Goal: Answer question/provide support

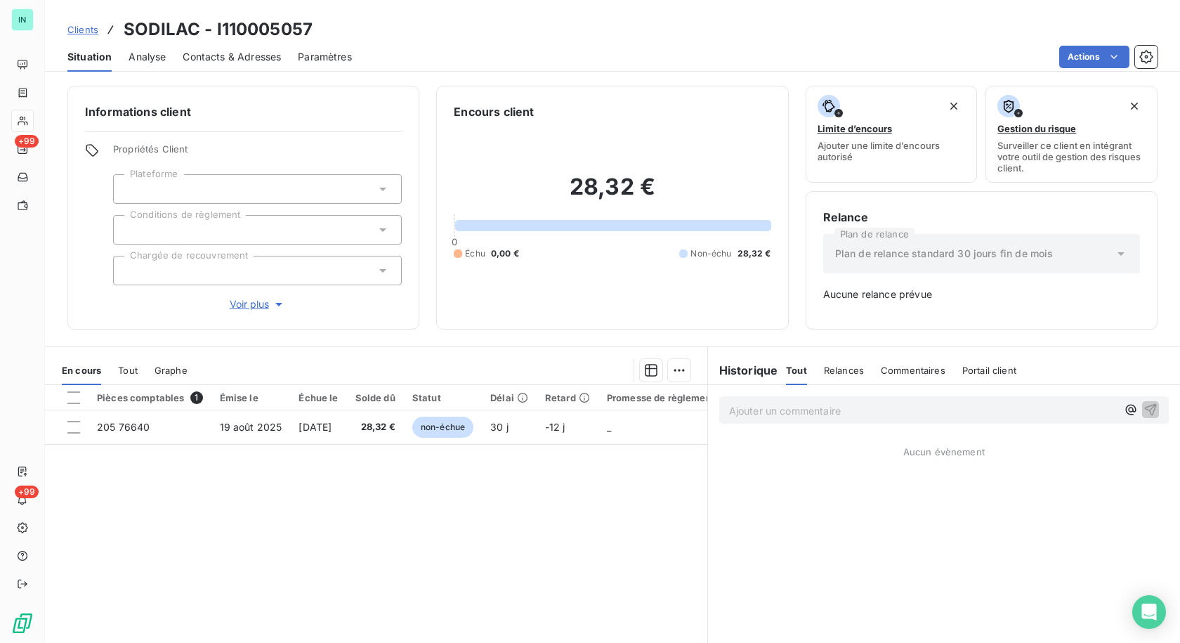
scroll to position [55, 0]
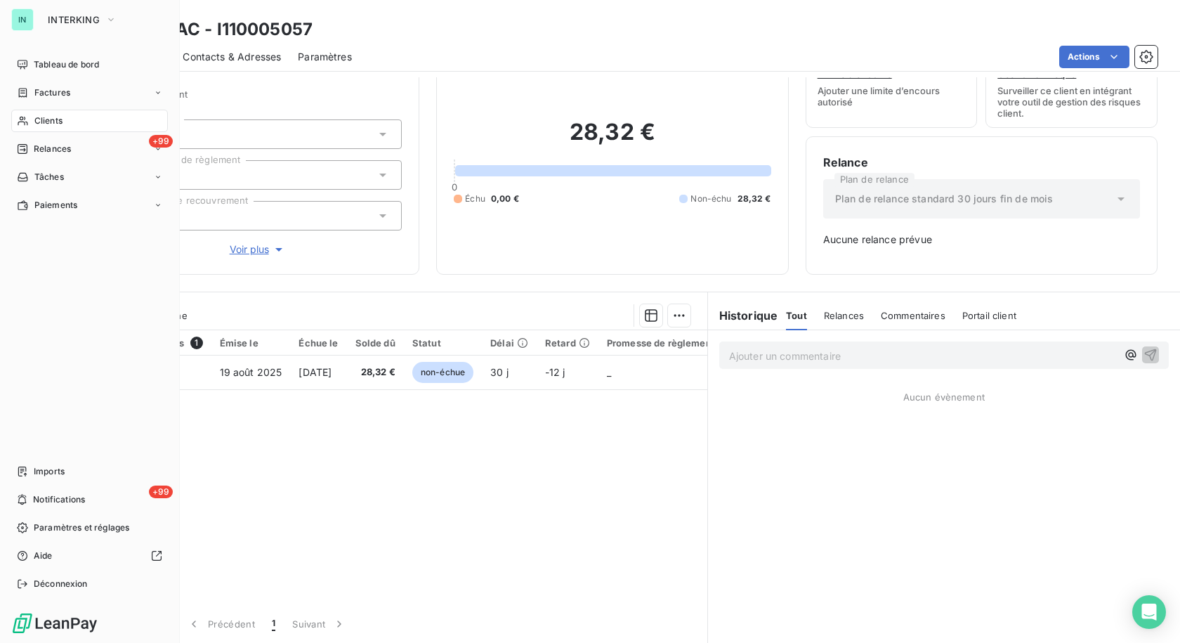
click at [41, 128] on div "Clients" at bounding box center [89, 121] width 157 height 22
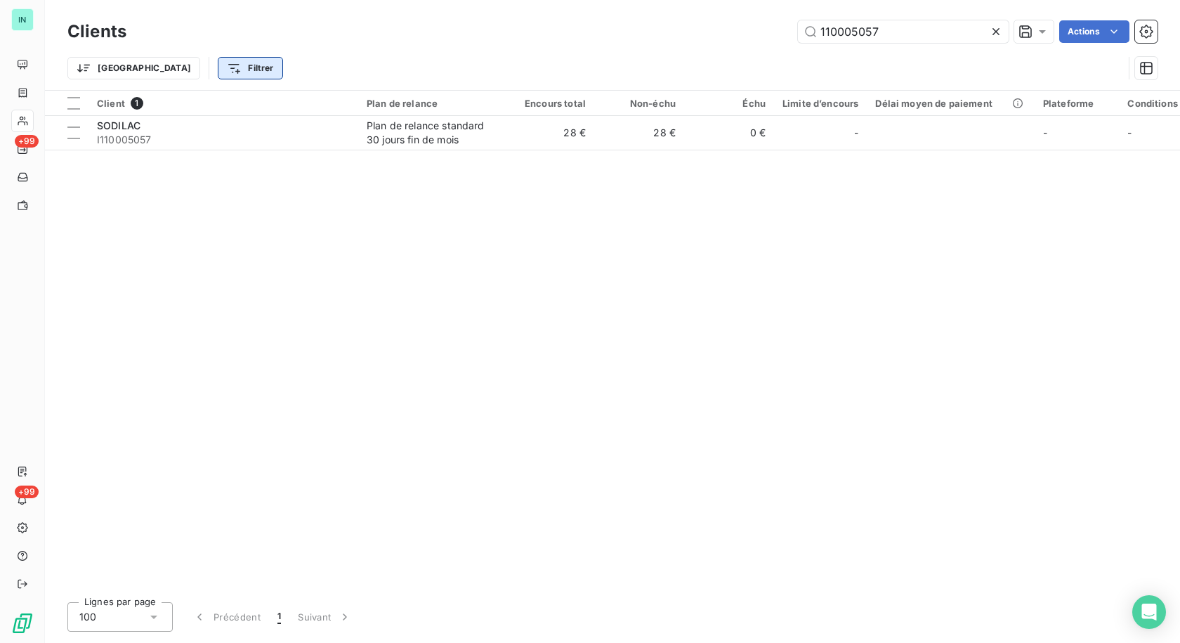
click at [186, 74] on html "IN +99 +99 Clients 110005057 Actions Trier Filtrer Client 1 Plan de relance Enc…" at bounding box center [590, 321] width 1180 height 643
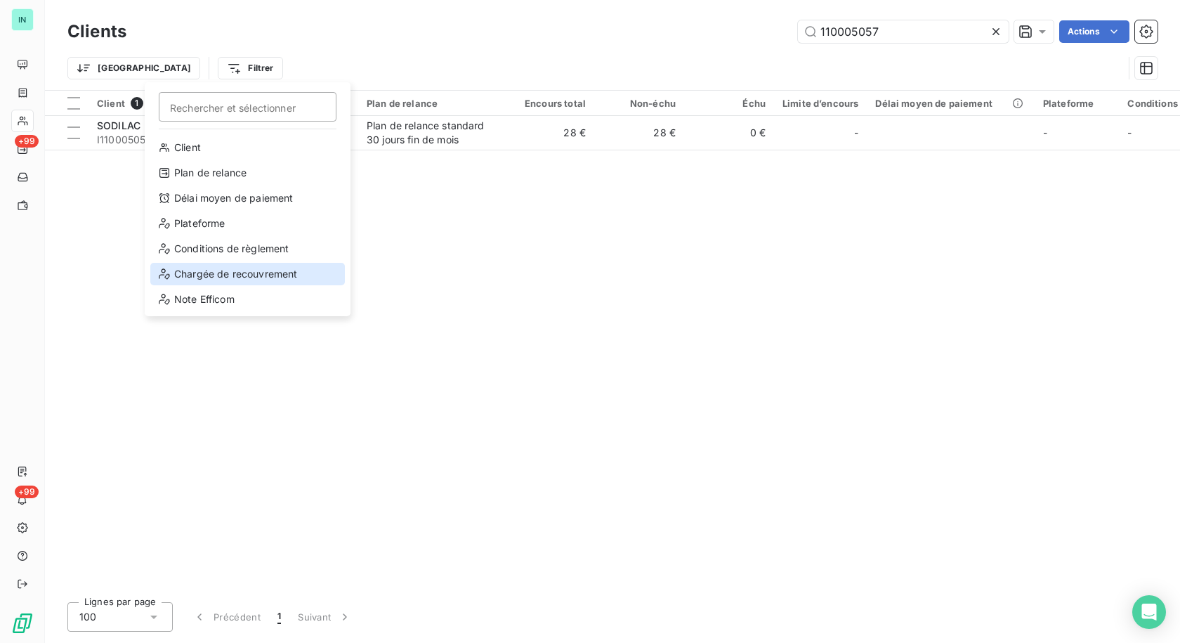
click at [220, 267] on div "Chargée de recouvrement" at bounding box center [247, 274] width 195 height 22
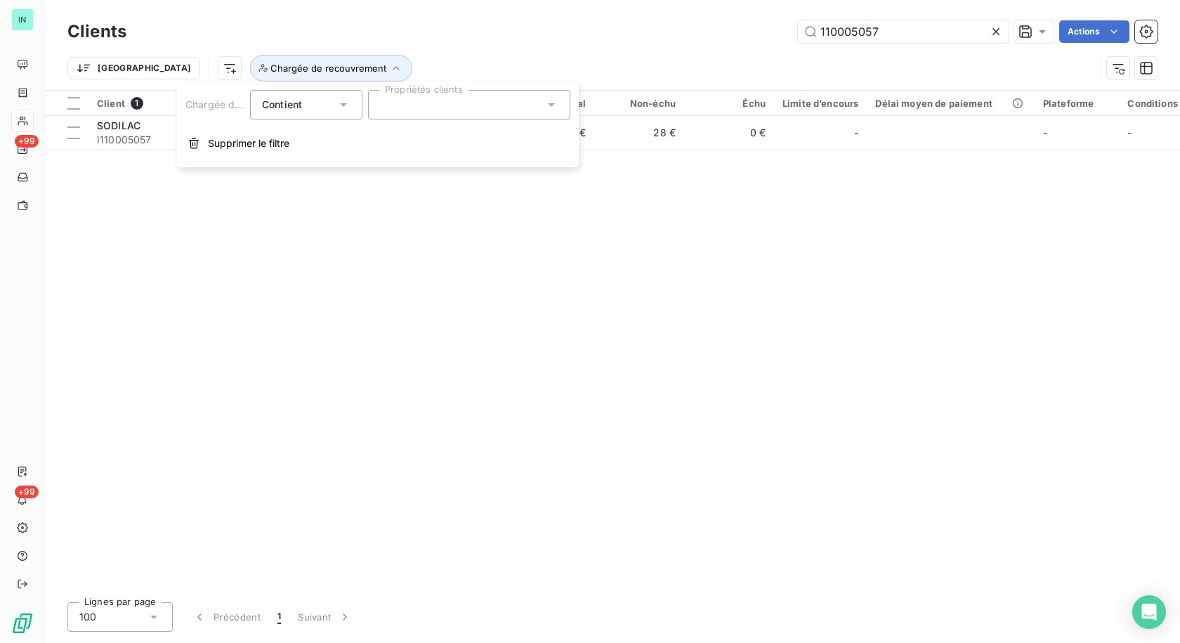
click at [439, 110] on div at bounding box center [469, 104] width 202 height 29
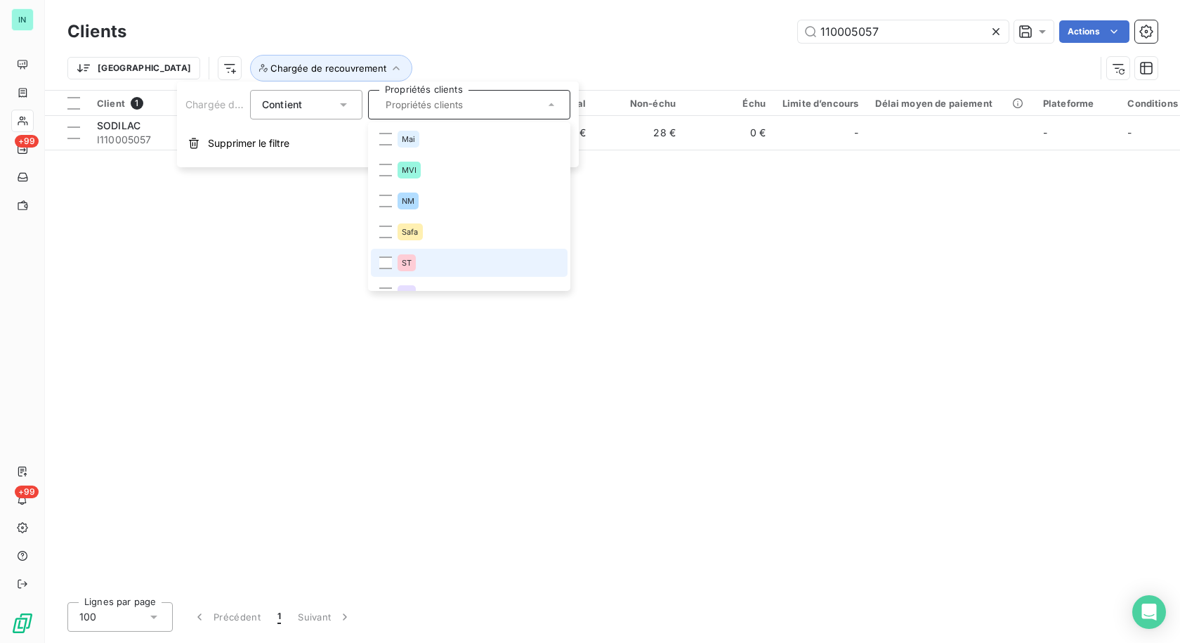
scroll to position [20, 0]
click at [421, 275] on li "TR" at bounding box center [469, 274] width 197 height 28
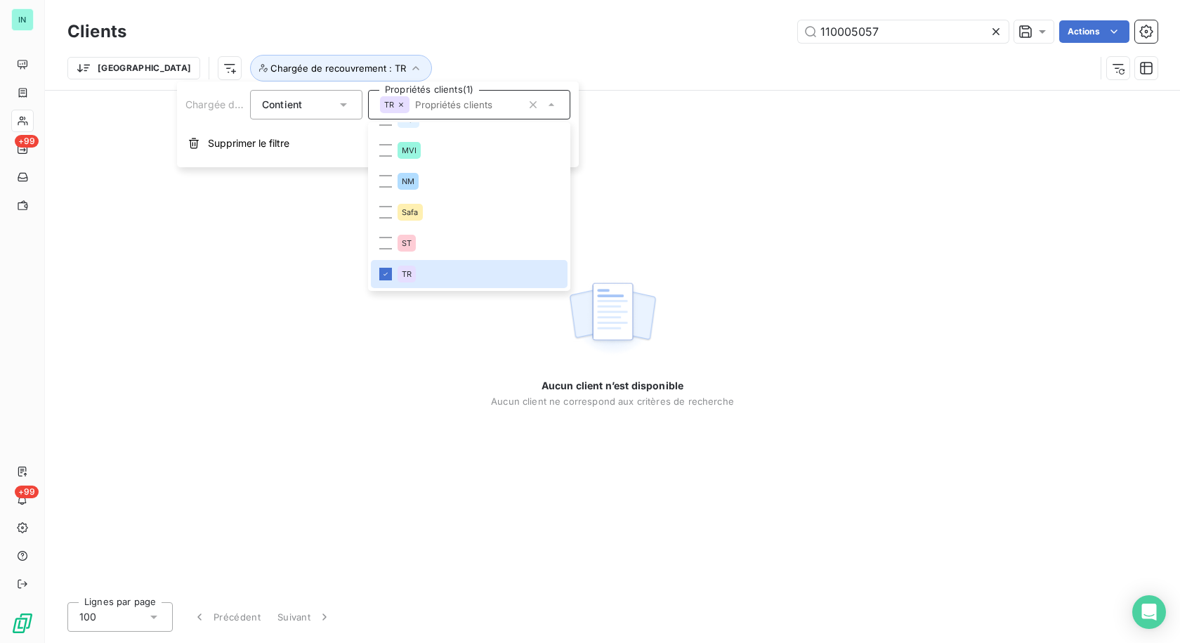
click at [317, 220] on div "Aucun client n’est disponible Aucun client ne correspond aux critères de recher…" at bounding box center [612, 341] width 1135 height 500
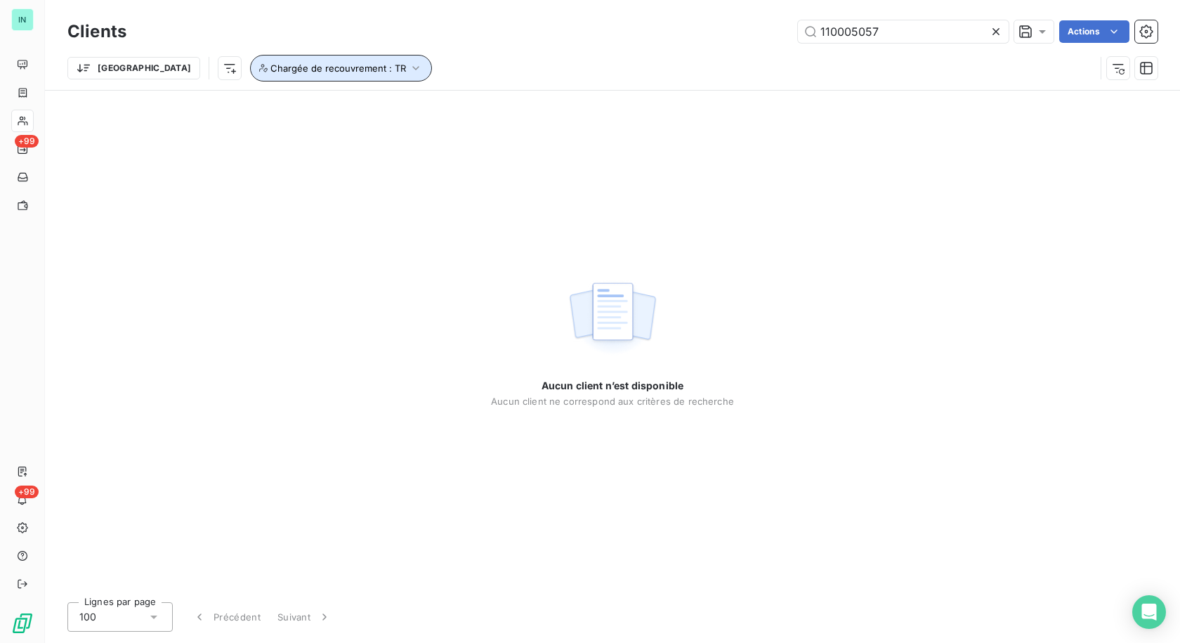
click at [270, 70] on span "Chargée de recouvrement : TR" at bounding box center [338, 67] width 136 height 11
click at [1004, 31] on div at bounding box center [999, 31] width 20 height 22
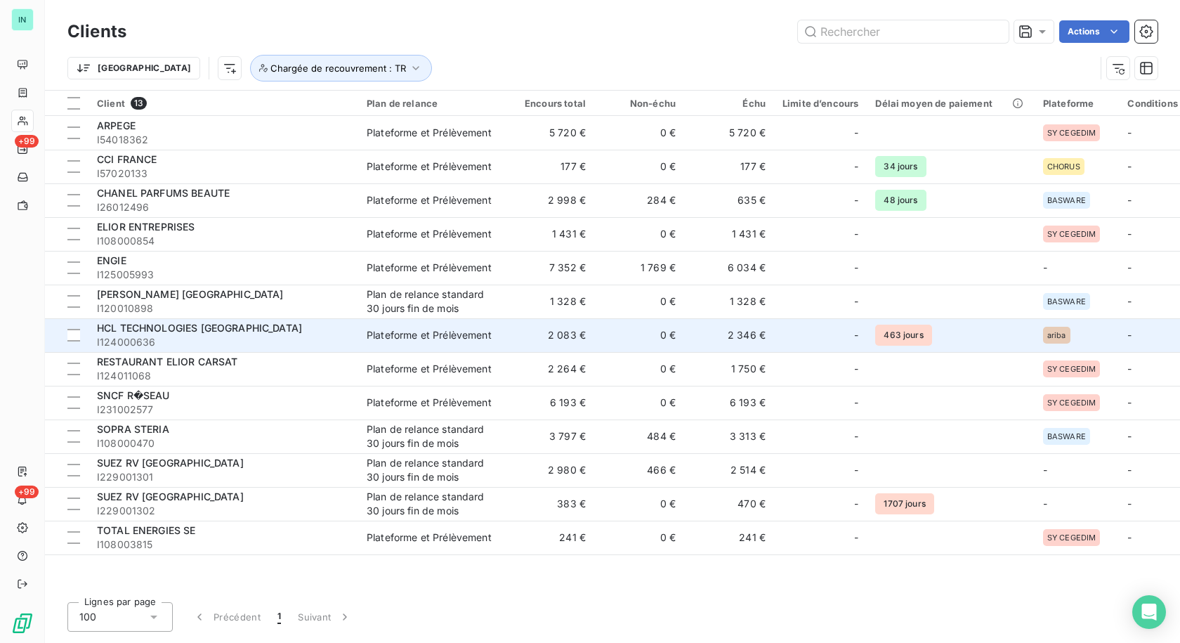
click at [206, 343] on span "I124000636" at bounding box center [223, 342] width 253 height 14
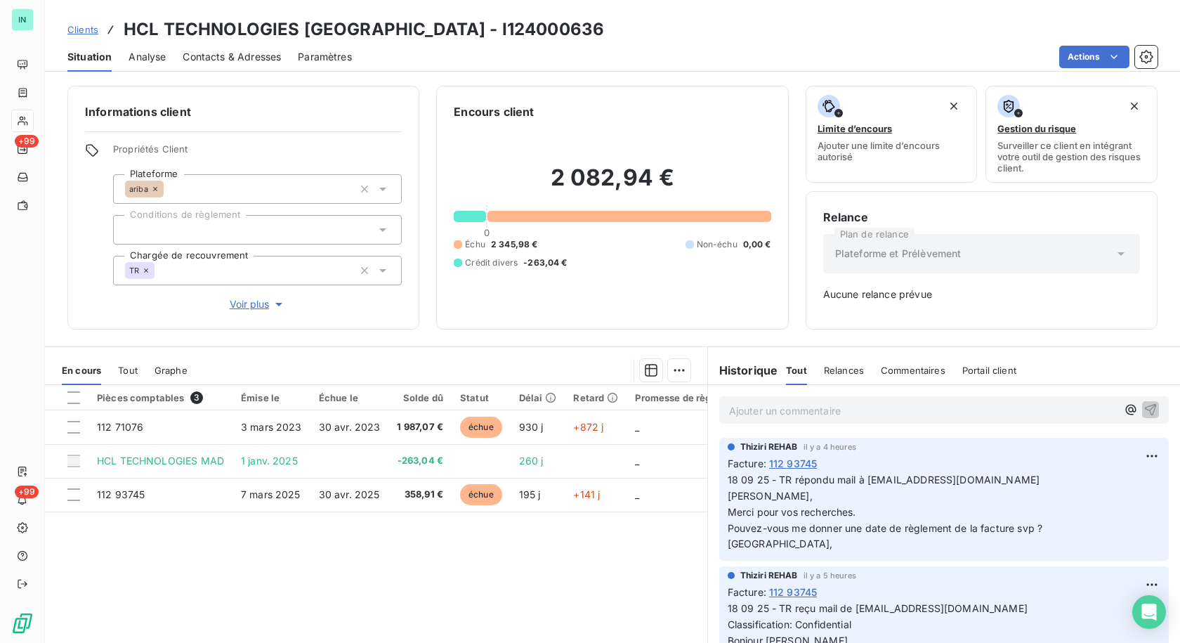
click at [842, 417] on p "Ajouter un commentaire ﻿" at bounding box center [923, 411] width 388 height 18
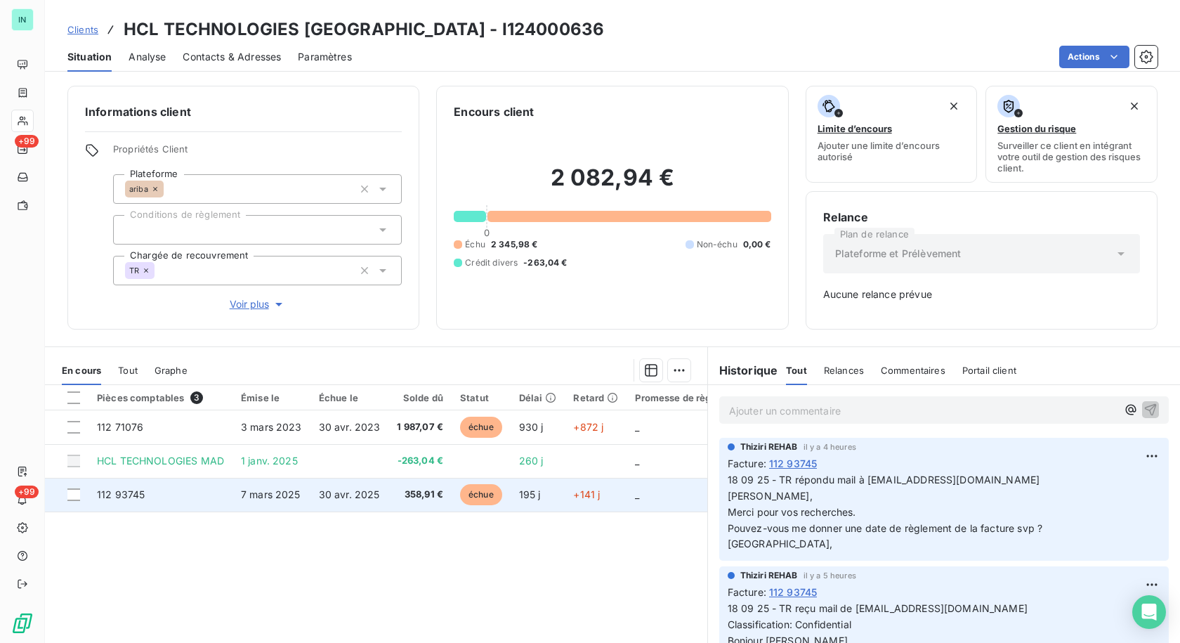
click at [132, 487] on td "112 93745" at bounding box center [160, 495] width 144 height 34
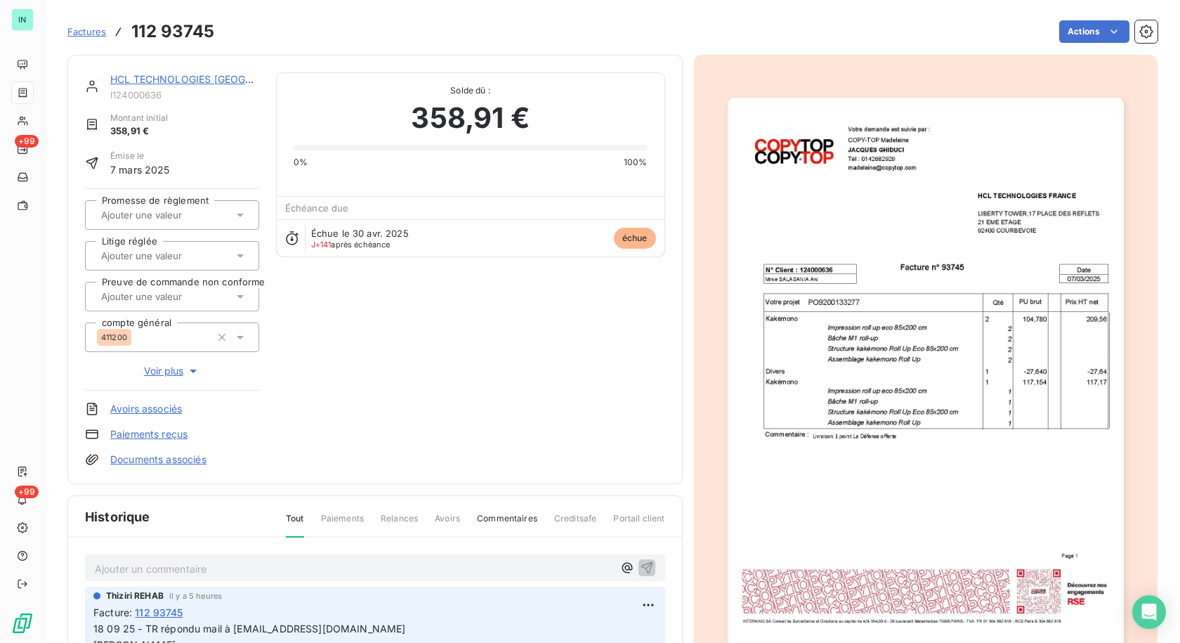
click at [174, 576] on p "Ajouter un commentaire ﻿" at bounding box center [354, 569] width 518 height 18
click at [224, 555] on div "18 09 25 - TR retour" at bounding box center [375, 567] width 580 height 26
click at [259, 564] on p "18 09 25 - TR retour" at bounding box center [354, 568] width 518 height 16
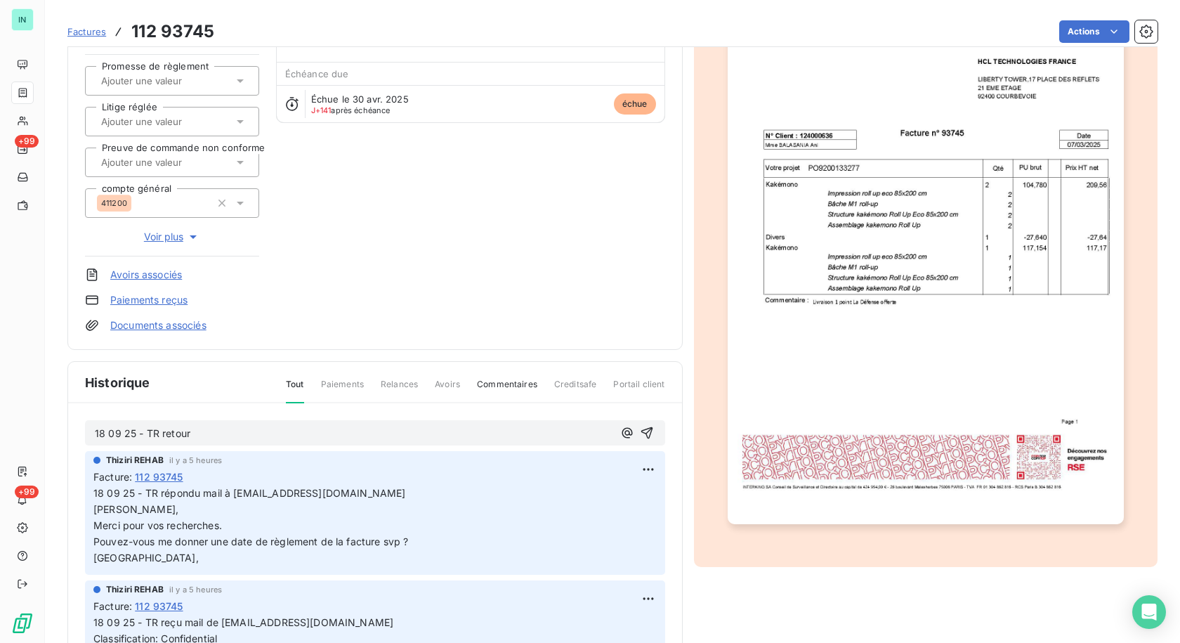
scroll to position [202, 0]
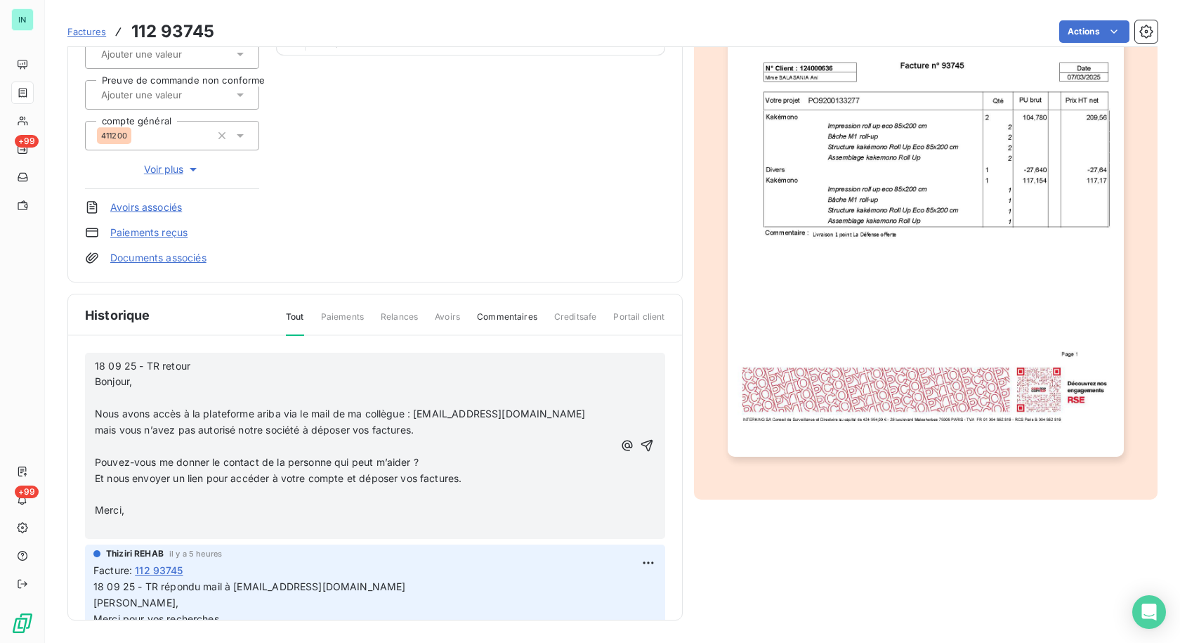
click at [134, 402] on p "﻿" at bounding box center [354, 398] width 518 height 16
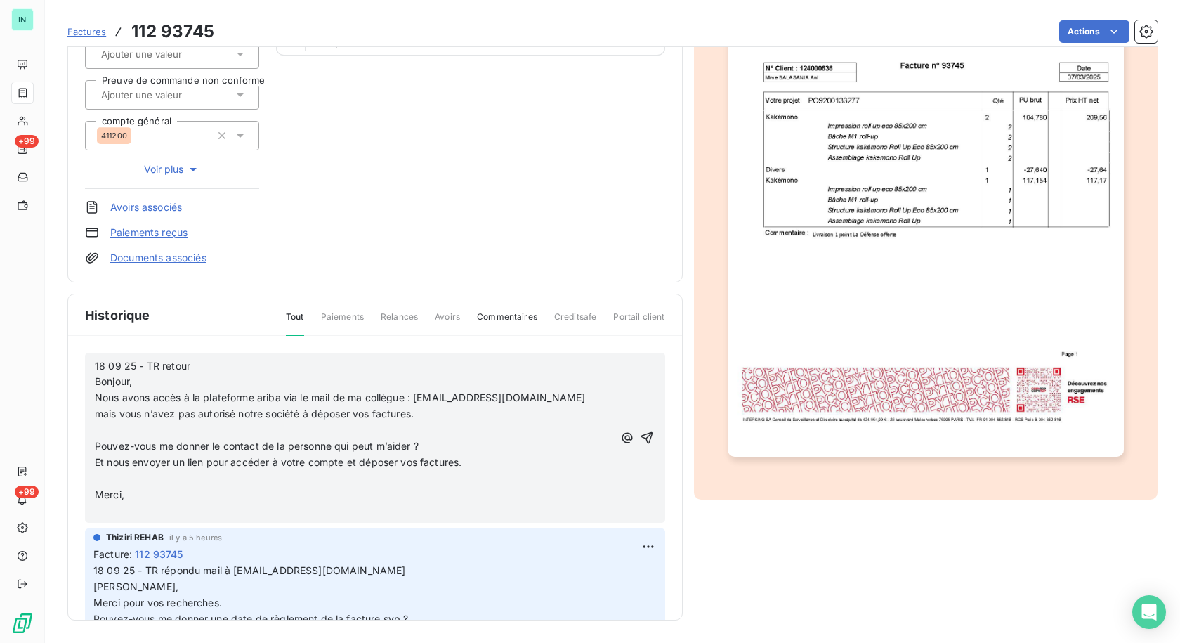
click at [234, 428] on p "﻿" at bounding box center [354, 430] width 518 height 16
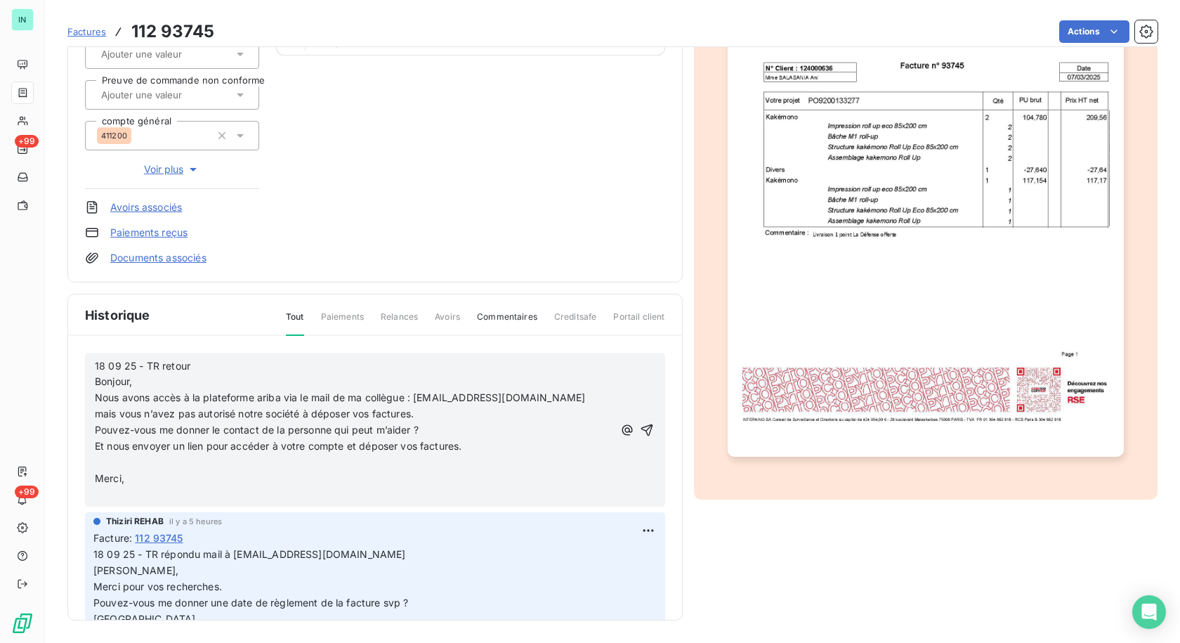
click at [106, 460] on p "﻿" at bounding box center [354, 462] width 518 height 16
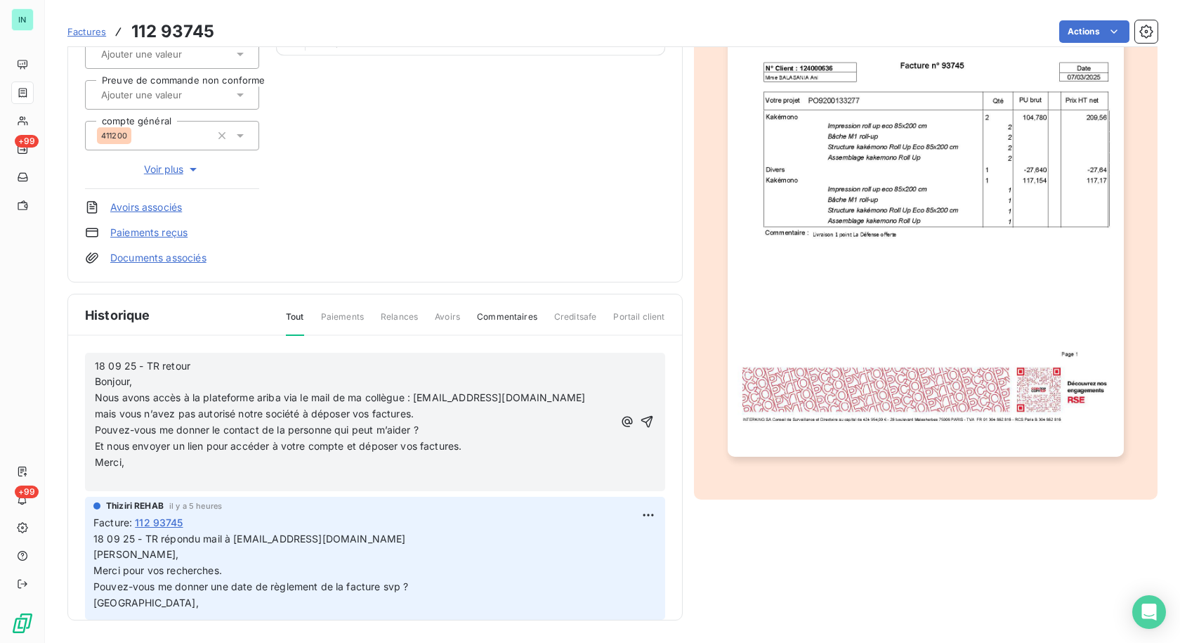
click at [103, 480] on p "﻿" at bounding box center [354, 478] width 518 height 16
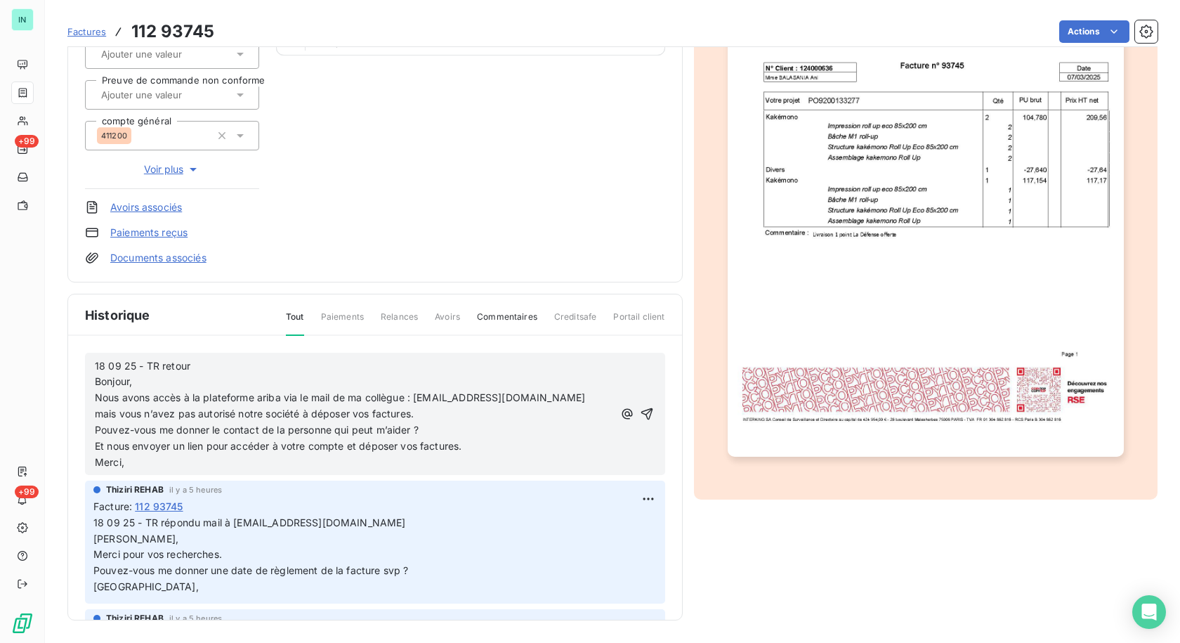
click at [203, 364] on p "18 09 25 - TR retour Bonjour," at bounding box center [354, 374] width 518 height 32
drag, startPoint x: 380, startPoint y: 520, endPoint x: 204, endPoint y: 522, distance: 175.6
click at [204, 522] on span "18 09 25 - TR répondu mail à [EMAIL_ADDRESS][DOMAIN_NAME] [PERSON_NAME], Merci …" at bounding box center [252, 554] width 318 height 77
copy span "mail à [EMAIL_ADDRESS][DOMAIN_NAME]"
click at [254, 343] on div "18 09 25 - TR retour Bonjour, Nous avons accès à la plateforme ariba via le mai…" at bounding box center [375, 498] width 614 height 325
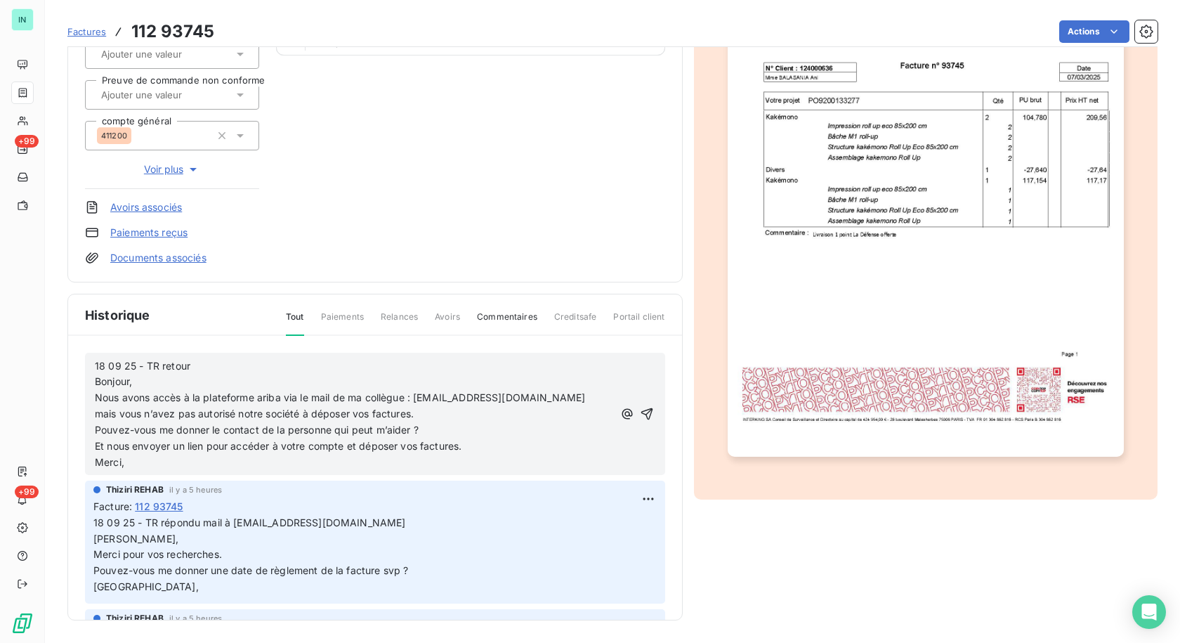
click at [242, 362] on p "18 09 25 - TR retour Bonjour," at bounding box center [354, 374] width 518 height 32
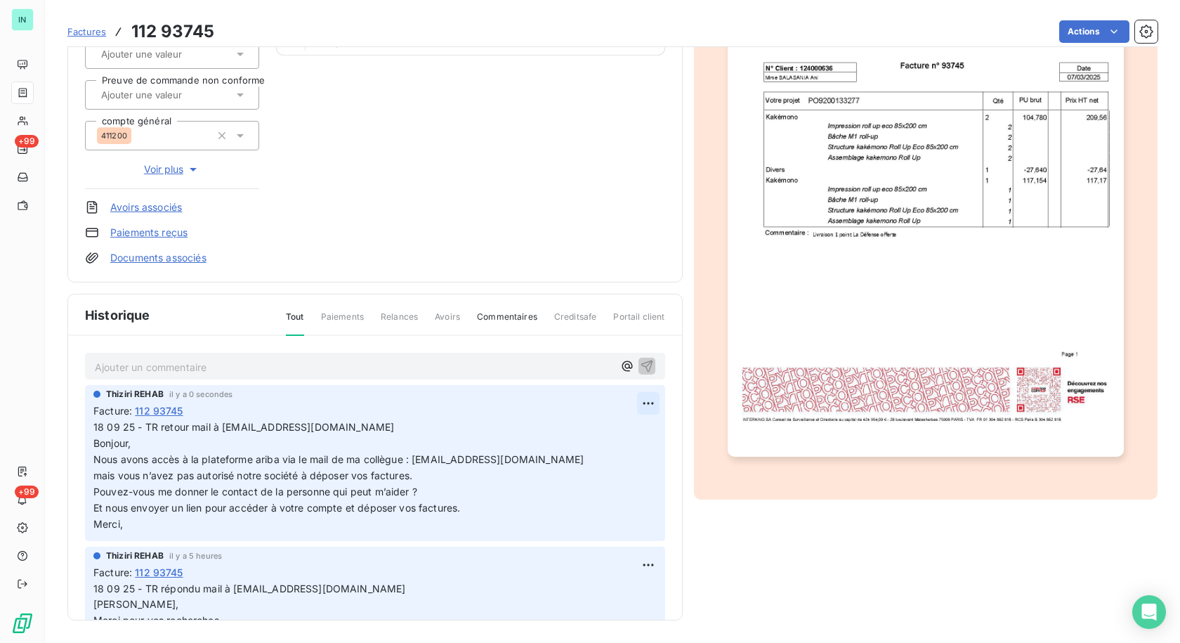
click at [627, 398] on html "IN +99 +99 Factures 112 93745 Actions HCL TECHNOLOGIES [GEOGRAPHIC_DATA] I12400…" at bounding box center [590, 321] width 1180 height 643
click at [577, 437] on div "Editer" at bounding box center [598, 434] width 79 height 22
click at [188, 429] on span "18 09 25 - TR retour mail à [EMAIL_ADDRESS][DOMAIN_NAME] Bonjour," at bounding box center [243, 435] width 301 height 28
click at [211, 428] on span "18 09 25 - TR reçu mail à [EMAIL_ADDRESS][DOMAIN_NAME] Bonjour, Nous avons accè…" at bounding box center [340, 475] width 494 height 108
